Goal: Communication & Community: Ask a question

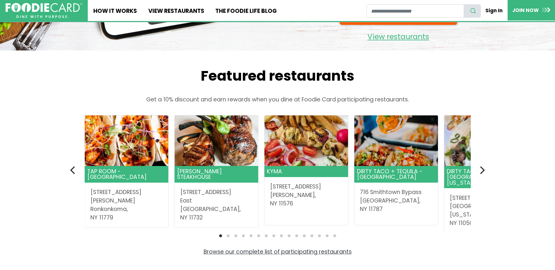
scroll to position [133, 0]
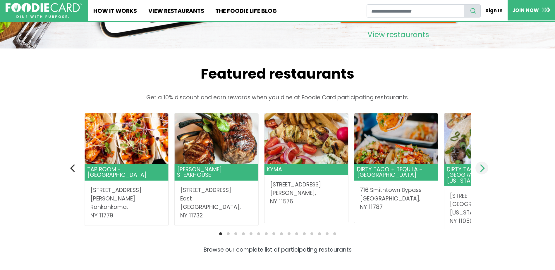
click at [482, 169] on icon "Next" at bounding box center [482, 168] width 8 height 8
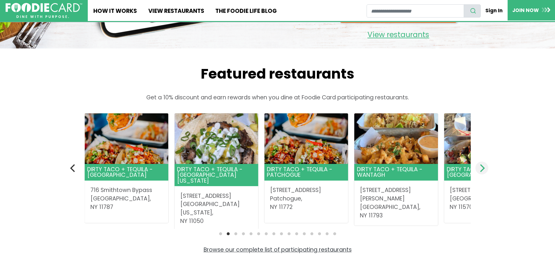
click at [482, 169] on icon "Next" at bounding box center [482, 168] width 8 height 8
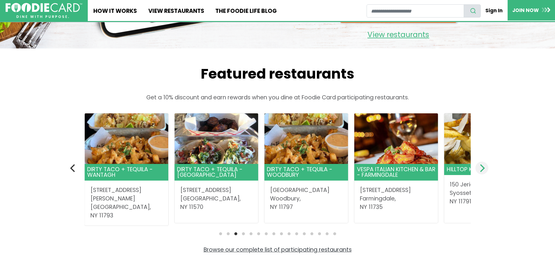
click at [479, 167] on icon "Next" at bounding box center [482, 168] width 8 height 8
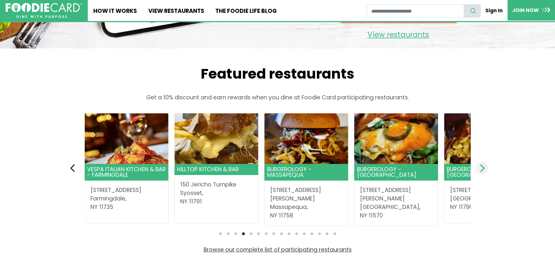
click at [479, 166] on icon "Next" at bounding box center [482, 168] width 8 height 8
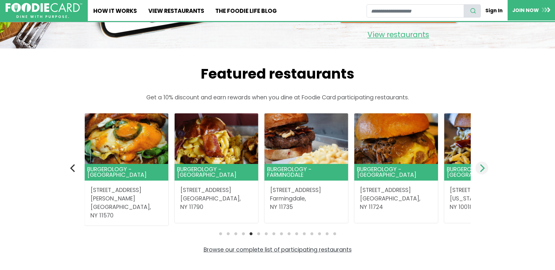
click at [479, 166] on icon "Next" at bounding box center [482, 168] width 8 height 8
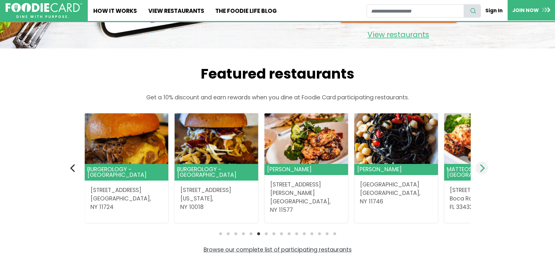
click at [479, 166] on icon "Next" at bounding box center [482, 168] width 8 height 8
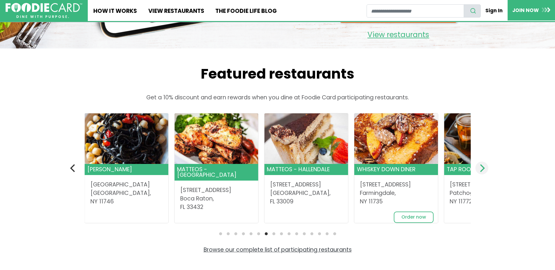
click at [479, 166] on icon "Next" at bounding box center [482, 168] width 8 height 8
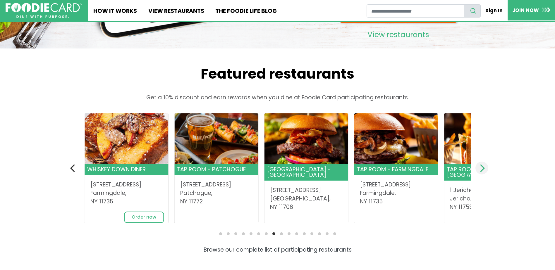
click at [479, 166] on icon "Next" at bounding box center [482, 168] width 8 height 8
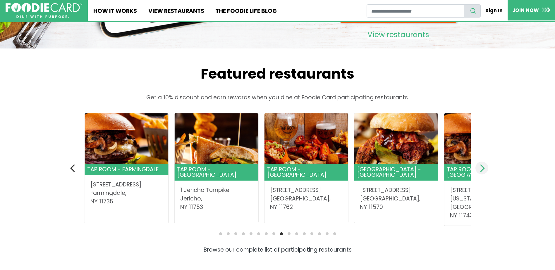
click at [479, 166] on icon "Next" at bounding box center [482, 168] width 8 height 8
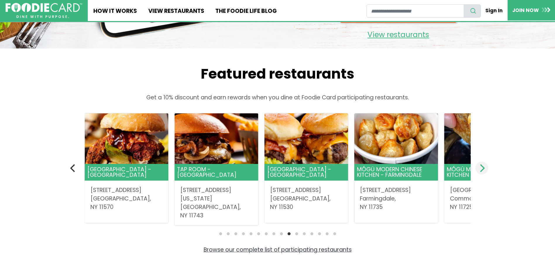
click at [478, 166] on icon "Next" at bounding box center [482, 168] width 8 height 8
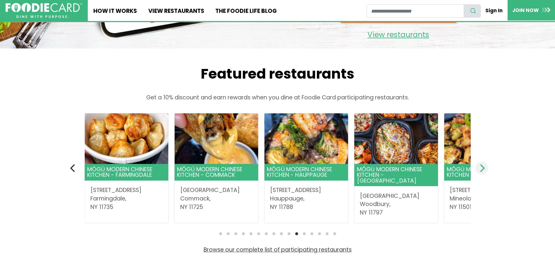
click at [478, 166] on icon "Next" at bounding box center [482, 168] width 8 height 8
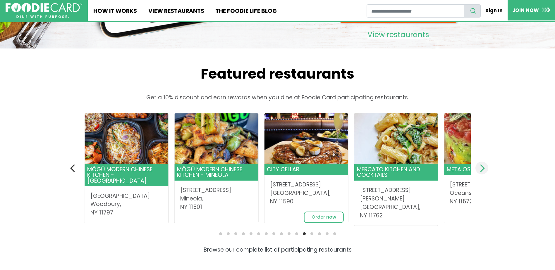
click at [483, 167] on icon "Next" at bounding box center [482, 168] width 5 height 8
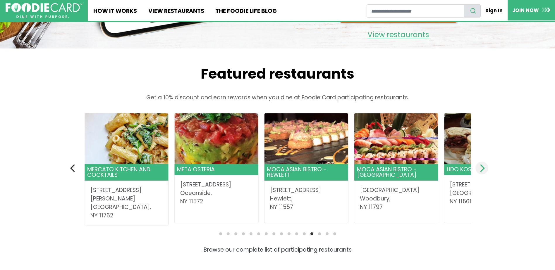
click at [483, 167] on icon "Next" at bounding box center [482, 168] width 5 height 8
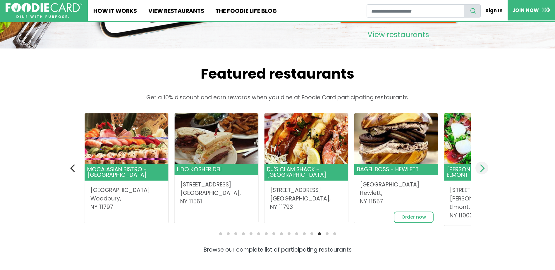
click at [483, 167] on icon "Next" at bounding box center [482, 168] width 5 height 8
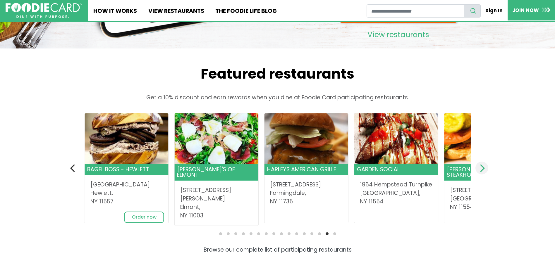
click at [483, 167] on icon "Next" at bounding box center [482, 168] width 5 height 8
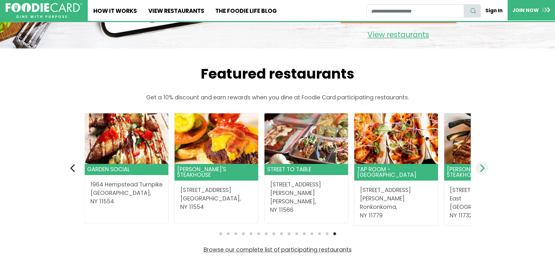
click at [483, 167] on icon "Next" at bounding box center [482, 168] width 5 height 8
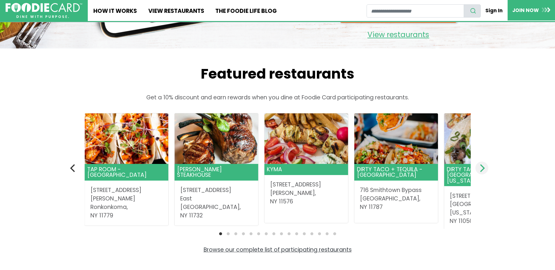
click at [483, 167] on icon "Next" at bounding box center [482, 168] width 5 height 8
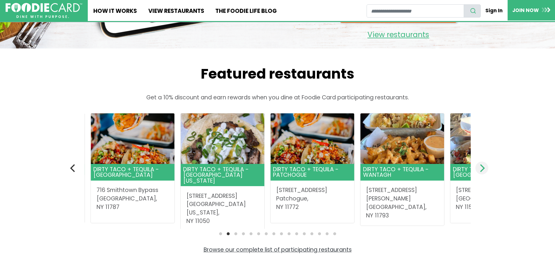
click at [483, 167] on icon "Next" at bounding box center [482, 168] width 5 height 8
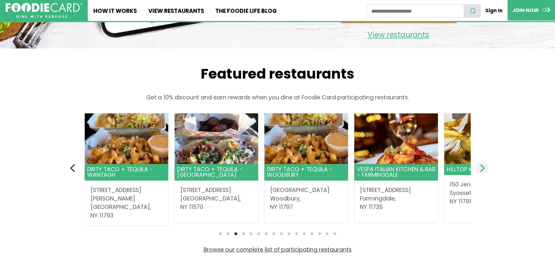
click at [483, 167] on icon "Next" at bounding box center [482, 168] width 5 height 8
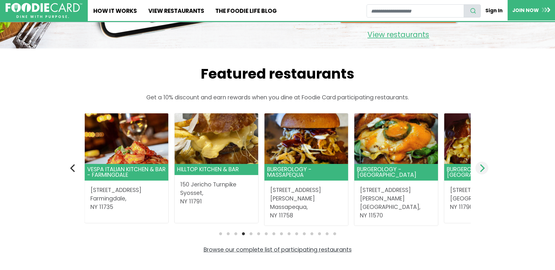
click at [483, 168] on icon "Next" at bounding box center [482, 168] width 8 height 8
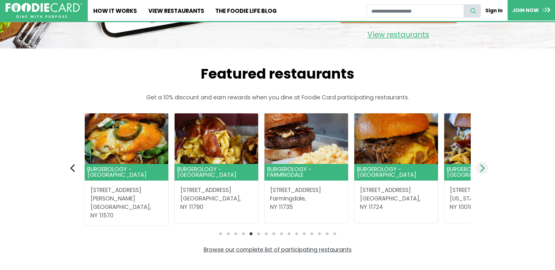
click at [484, 169] on icon "Next" at bounding box center [482, 168] width 5 height 8
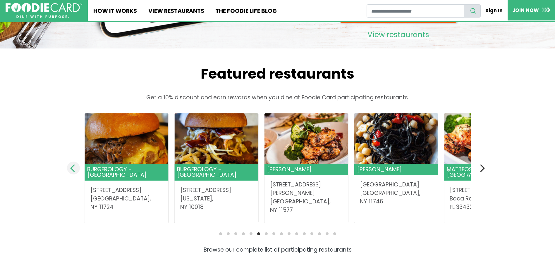
click at [77, 168] on icon "Previous" at bounding box center [73, 168] width 8 height 8
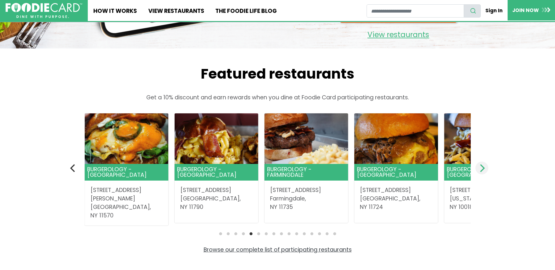
click at [485, 167] on icon "Next" at bounding box center [482, 168] width 8 height 8
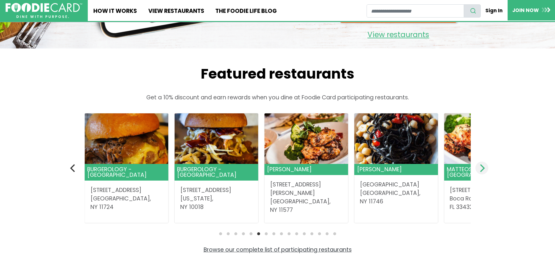
click at [484, 169] on icon "Next" at bounding box center [482, 168] width 5 height 8
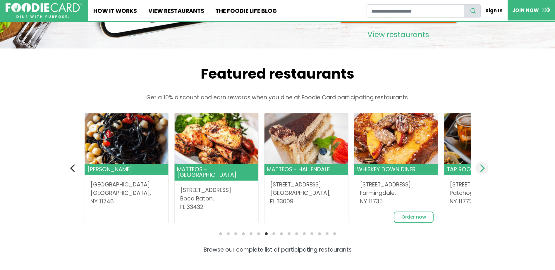
click at [484, 169] on icon "Next" at bounding box center [482, 168] width 5 height 8
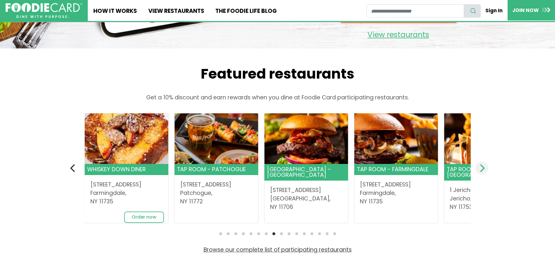
click at [484, 170] on icon "Next" at bounding box center [482, 168] width 8 height 8
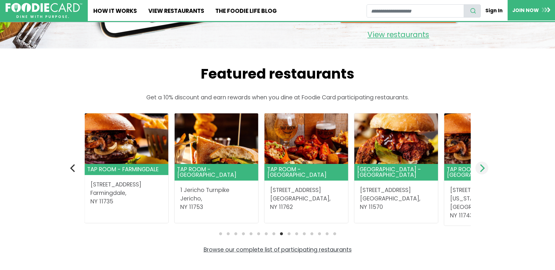
click at [484, 170] on icon "Next" at bounding box center [482, 168] width 8 height 8
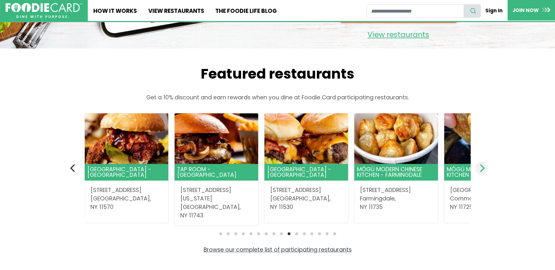
click at [481, 168] on icon "Next" at bounding box center [482, 168] width 8 height 8
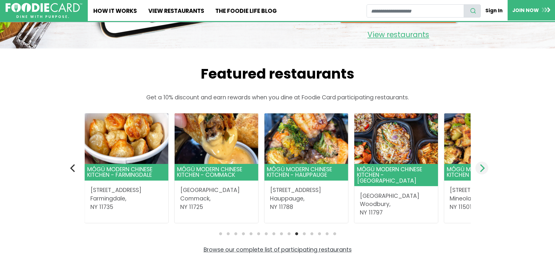
click at [481, 168] on icon "Next" at bounding box center [482, 168] width 8 height 8
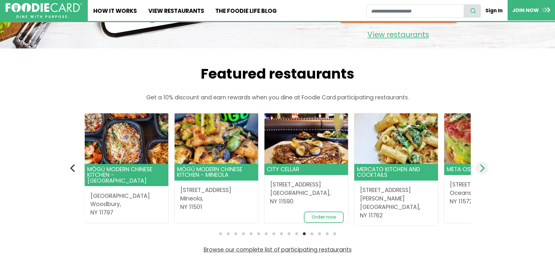
click at [481, 168] on icon "Next" at bounding box center [482, 168] width 8 height 8
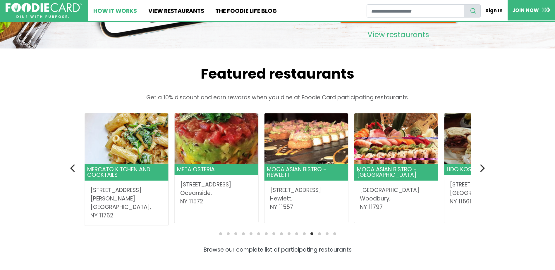
click at [122, 11] on link "How It Works" at bounding box center [115, 10] width 55 height 21
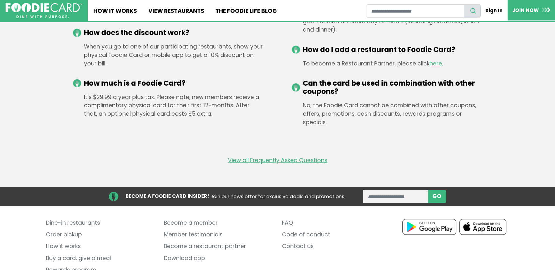
scroll to position [983, 0]
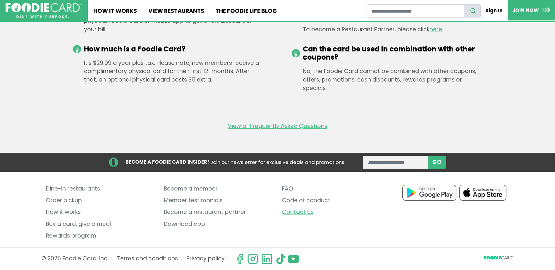
click at [300, 214] on link "Contact us" at bounding box center [336, 213] width 109 height 12
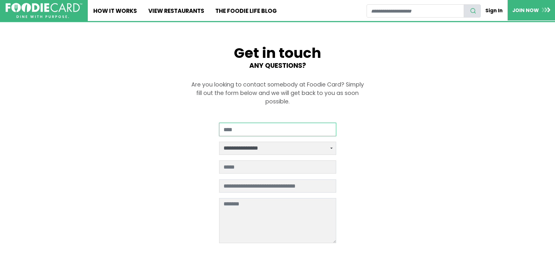
click at [242, 133] on input "Your Name" at bounding box center [277, 129] width 117 height 13
type input "**********"
click at [330, 150] on select "**********" at bounding box center [277, 148] width 117 height 13
select select "**********"
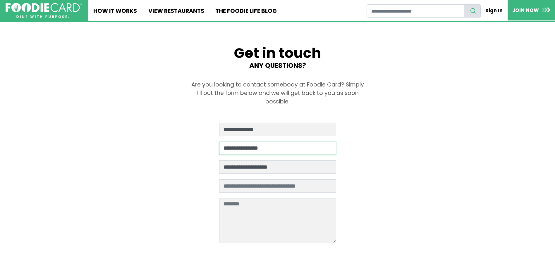
click at [219, 142] on select "**********" at bounding box center [277, 148] width 117 height 13
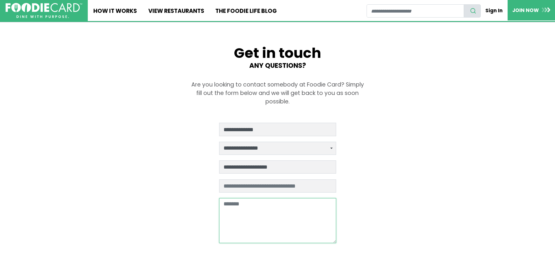
click at [247, 215] on textarea at bounding box center [277, 220] width 117 height 45
type textarea "**********"
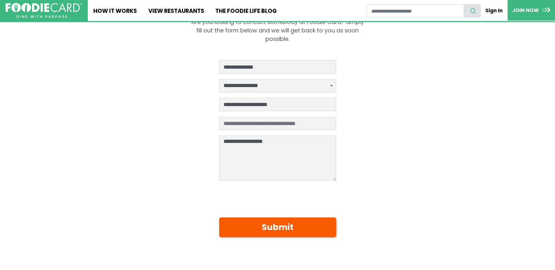
scroll to position [81, 0]
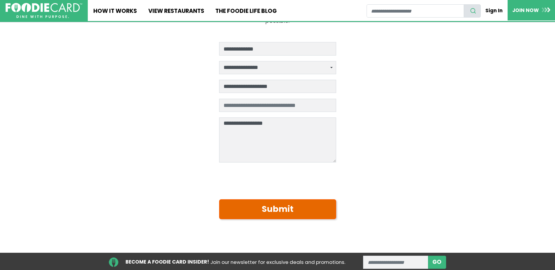
click at [275, 212] on button "Submit" at bounding box center [277, 210] width 117 height 20
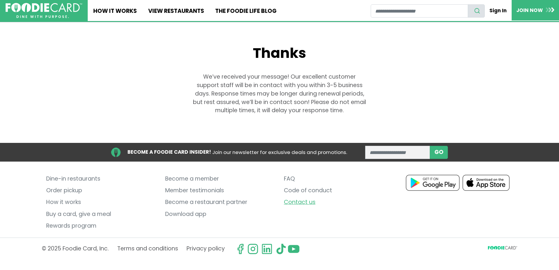
click at [298, 205] on link "Contact us" at bounding box center [339, 203] width 110 height 12
